Goal: Transaction & Acquisition: Subscribe to service/newsletter

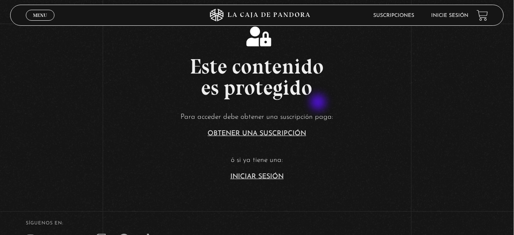
scroll to position [237, 0]
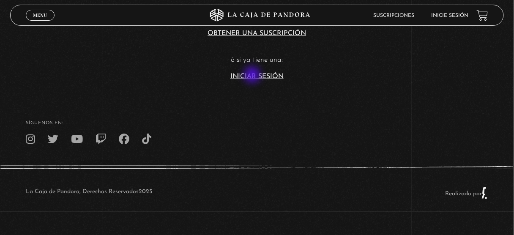
click at [253, 76] on link "Iniciar Sesión" at bounding box center [256, 76] width 53 height 7
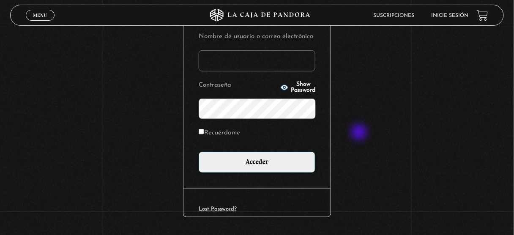
scroll to position [129, 0]
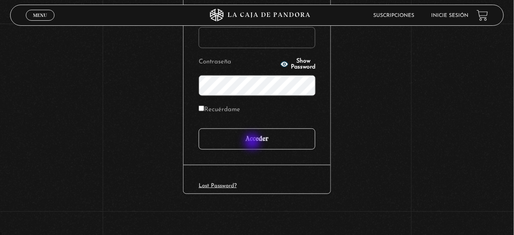
type input "juligonzalez26.10@gmail.com"
click at [253, 142] on input "Acceder" at bounding box center [257, 138] width 117 height 21
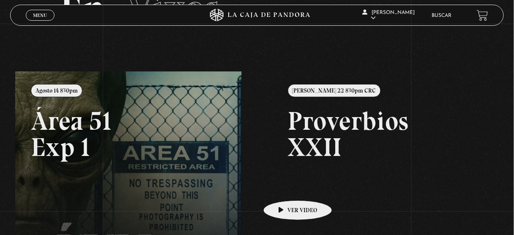
scroll to position [135, 0]
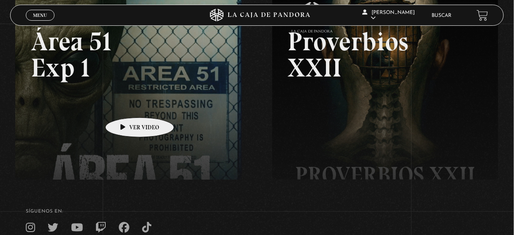
click at [126, 105] on link at bounding box center [272, 109] width 514 height 235
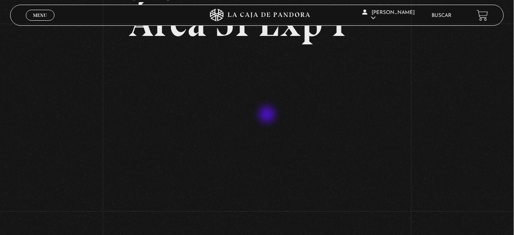
scroll to position [68, 0]
